Goal: Find specific page/section: Find specific page/section

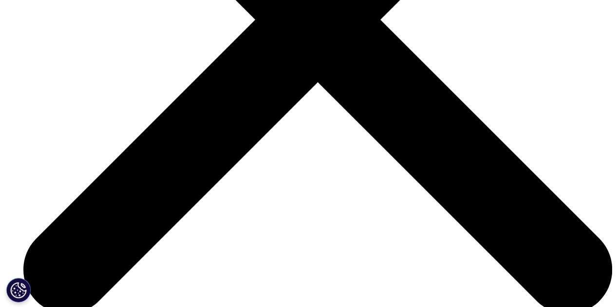
scroll to position [3199, 0]
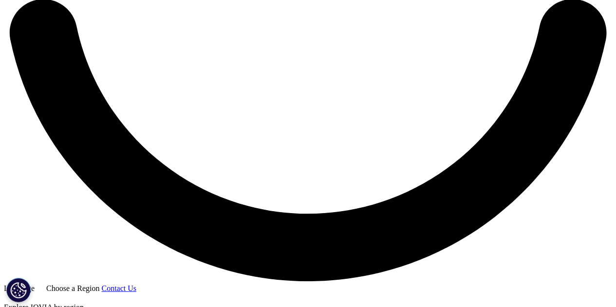
scroll to position [1720, 0]
